Goal: Find specific page/section: Find specific page/section

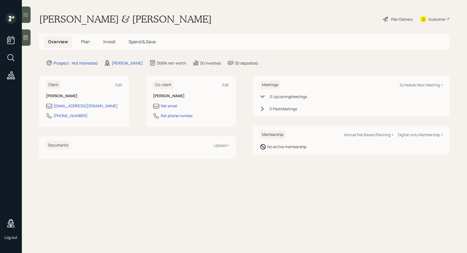
click at [85, 43] on span "Plan" at bounding box center [85, 42] width 9 height 6
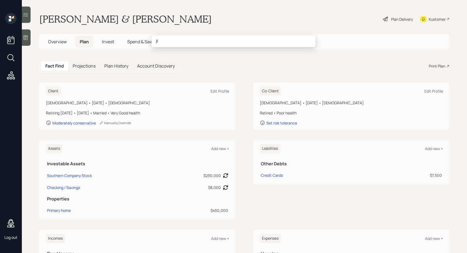
type input "j"
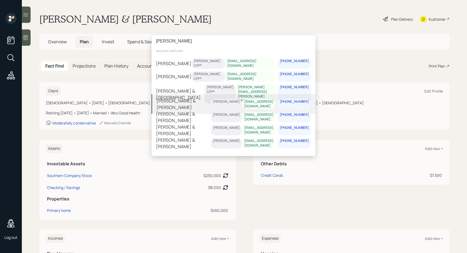
type input "[PERSON_NAME]"
click at [192, 105] on div "[PERSON_NAME] & [PERSON_NAME] [PERSON_NAME] [EMAIL_ADDRESS][DOMAIN_NAME] [PHONE…" at bounding box center [233, 104] width 164 height 20
